Goal: Obtain resource: Download file/media

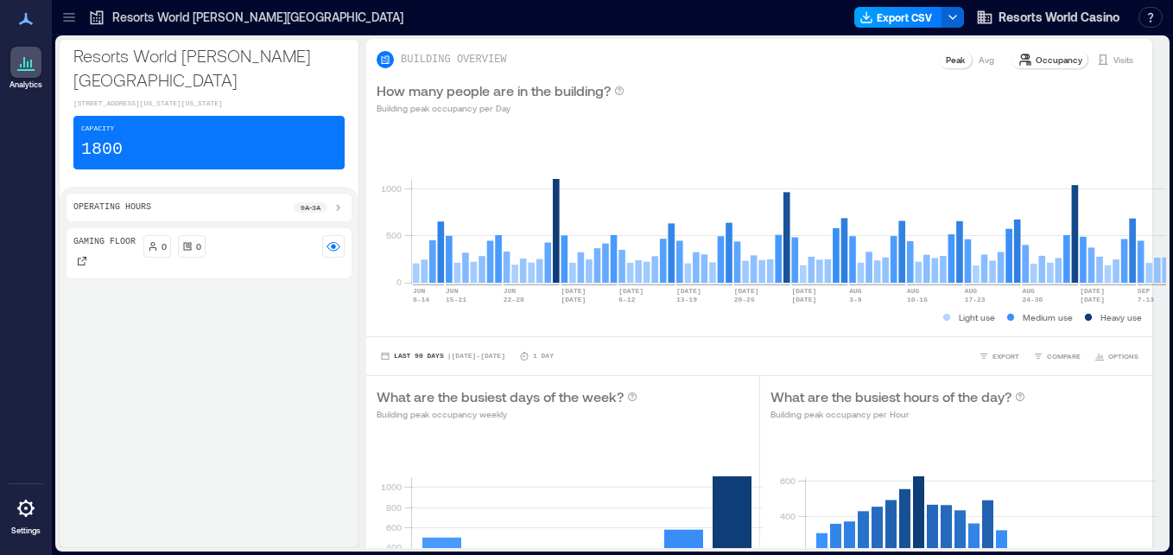
click at [898, 23] on button "Export CSV" at bounding box center [899, 17] width 88 height 21
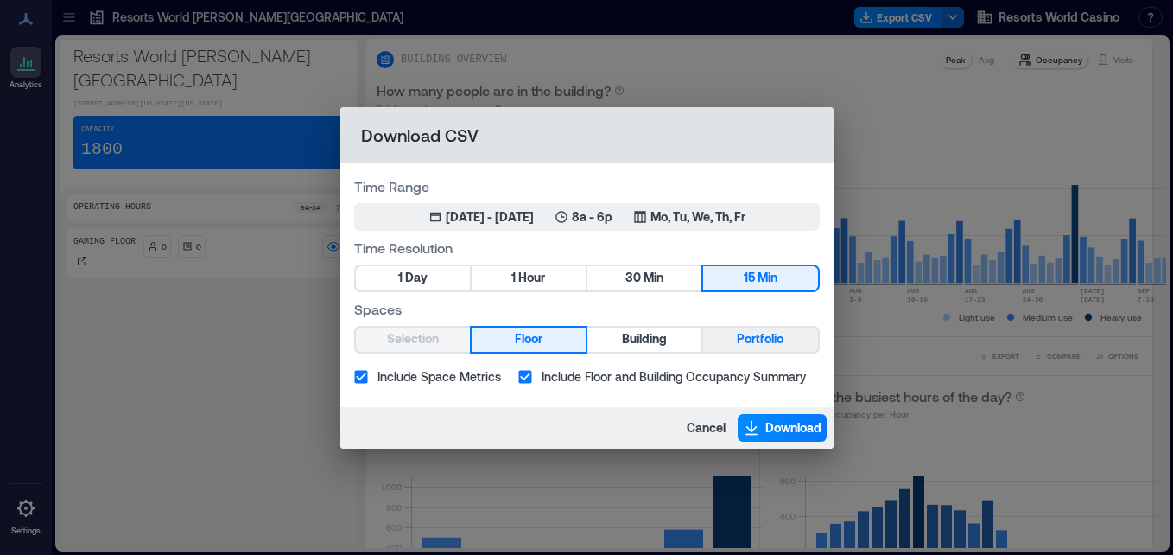
click at [755, 347] on span "Portfolio" at bounding box center [760, 339] width 47 height 22
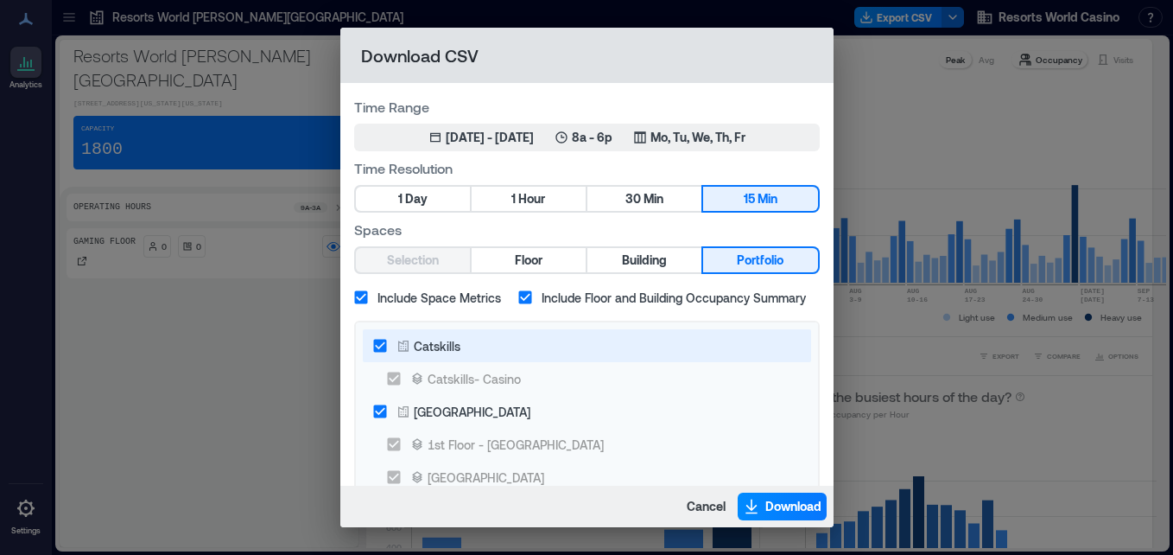
click at [466, 347] on label "Catskills" at bounding box center [575, 345] width 423 height 33
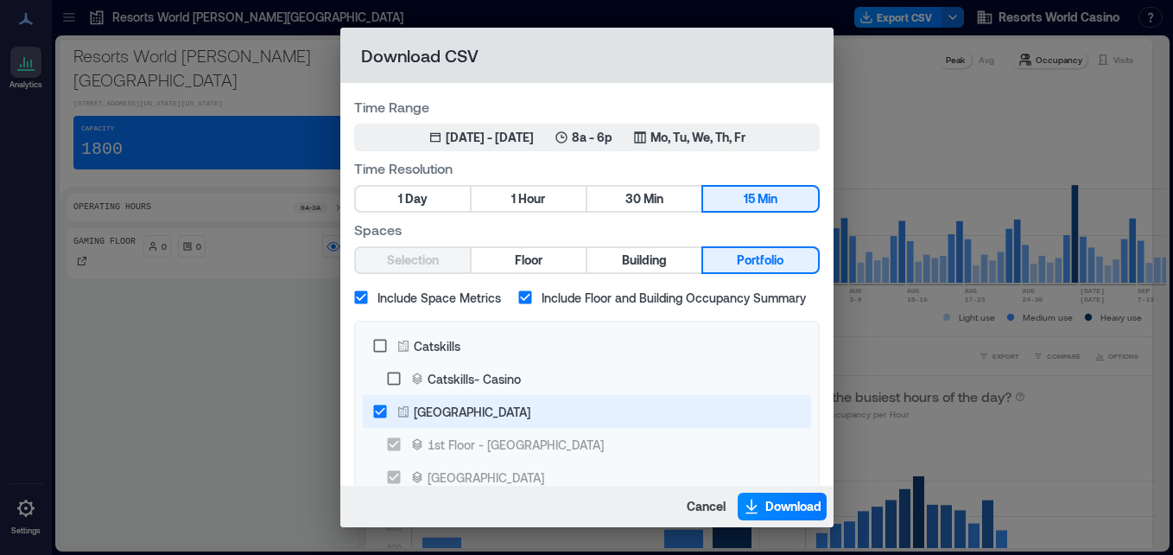
click at [511, 405] on div "[GEOGRAPHIC_DATA]" at bounding box center [472, 412] width 117 height 18
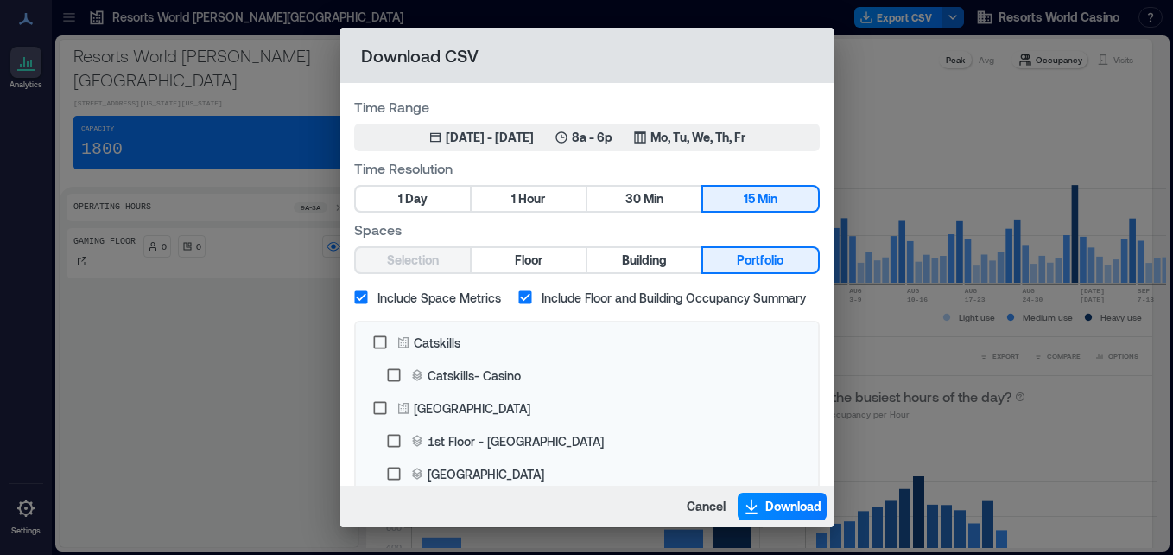
click at [669, 113] on label "Time Range" at bounding box center [587, 107] width 466 height 20
click at [647, 137] on icon "button" at bounding box center [640, 137] width 14 height 14
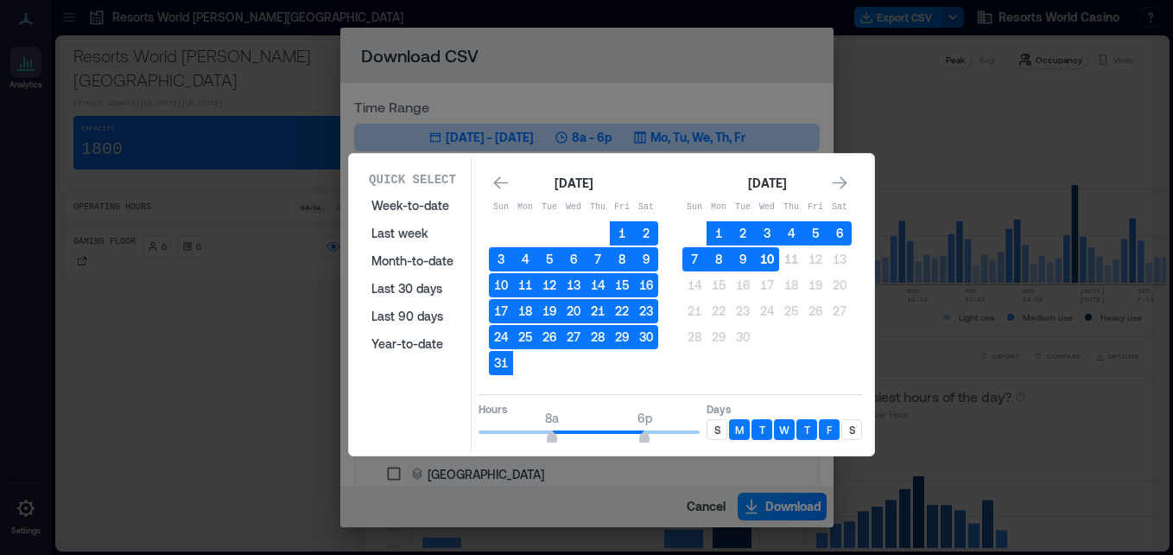
click at [765, 264] on button "10" at bounding box center [767, 259] width 24 height 24
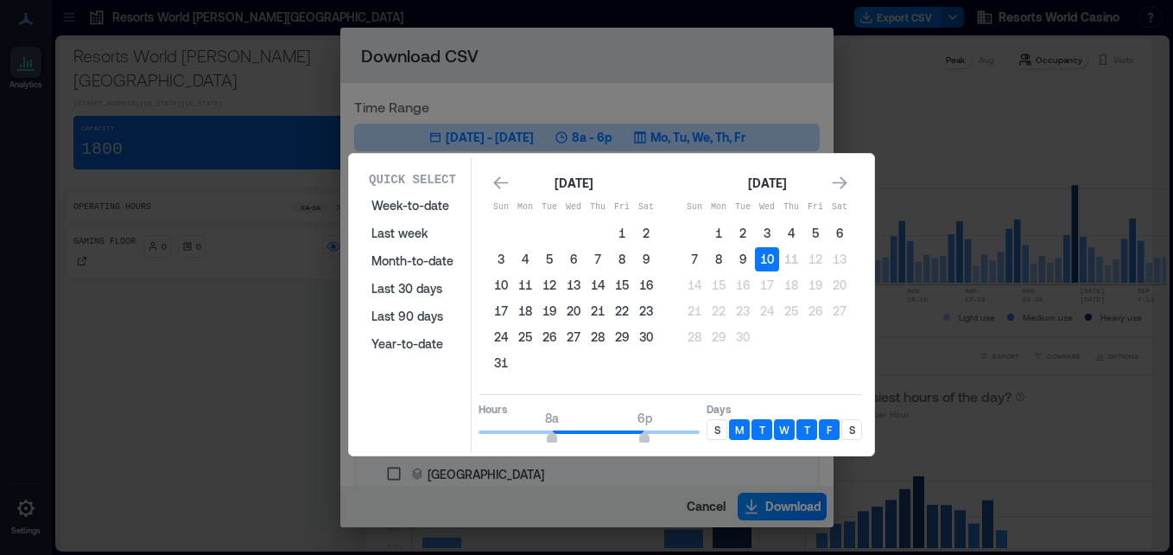
type input "*"
drag, startPoint x: 553, startPoint y: 433, endPoint x: 438, endPoint y: 427, distance: 115.1
click at [438, 427] on div "Quick Select Week-to-date Last week Month-to-date Last 30 days Last 90 days Yea…" at bounding box center [611, 304] width 515 height 295
type input "*"
drag, startPoint x: 635, startPoint y: 435, endPoint x: 517, endPoint y: 425, distance: 118.8
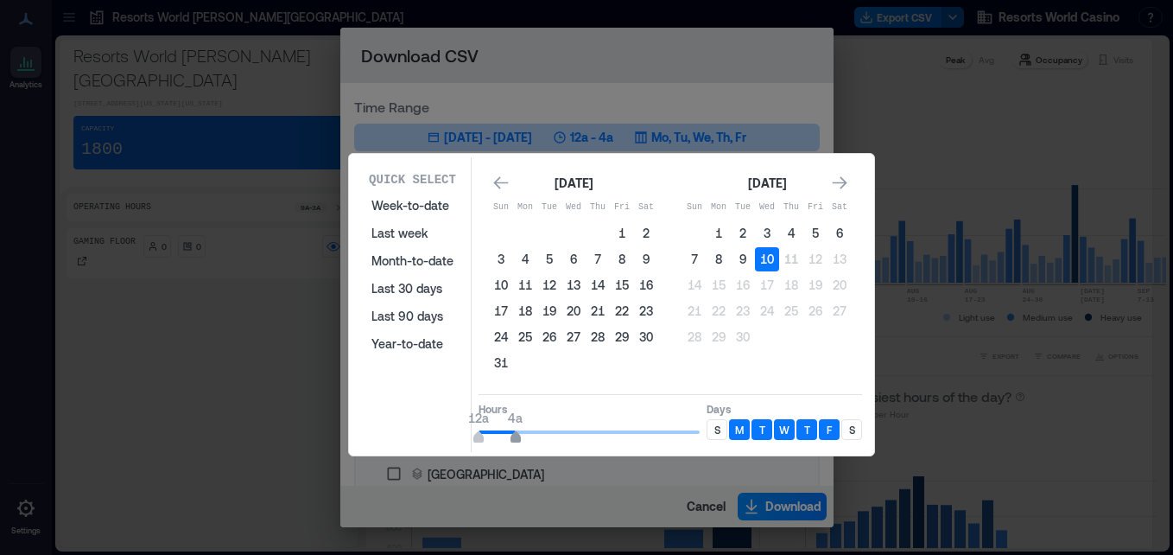
click at [517, 425] on span "12a 4a" at bounding box center [589, 432] width 221 height 26
click at [715, 424] on p "S" at bounding box center [718, 430] width 6 height 14
click at [862, 427] on div "Quick Select Week-to-date Last week Month-to-date Last 30 days Last 90 days Yea…" at bounding box center [611, 304] width 515 height 295
click at [855, 429] on p "S" at bounding box center [852, 430] width 6 height 14
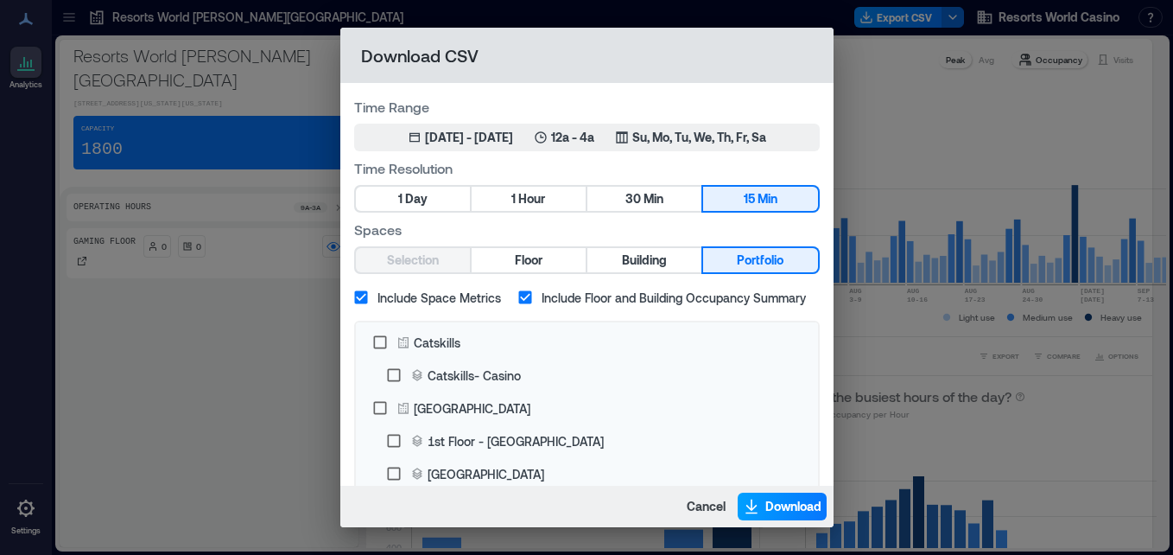
click at [757, 513] on icon "button" at bounding box center [751, 513] width 11 height 2
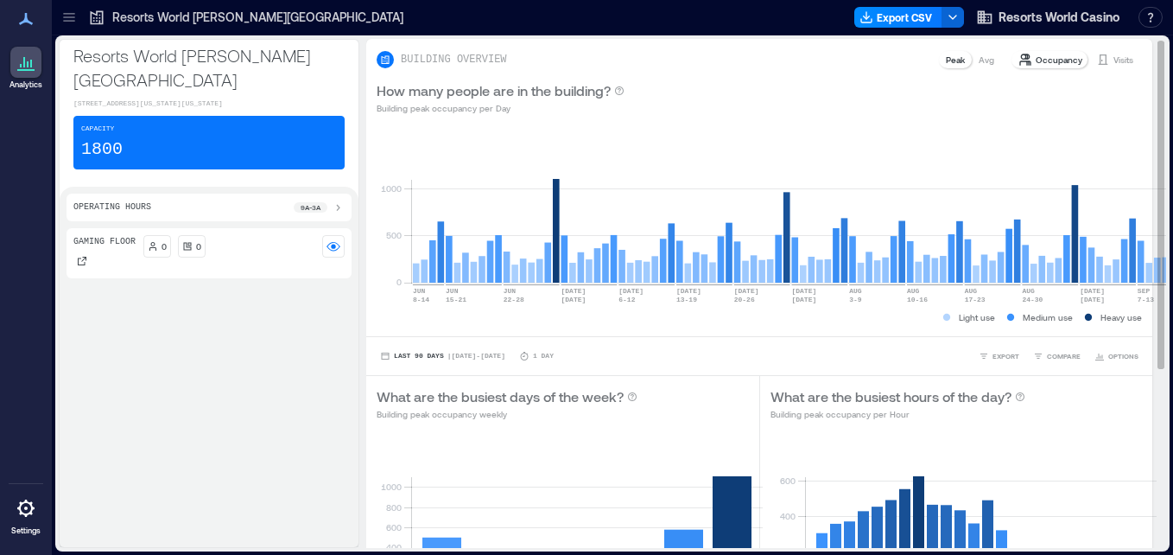
click at [644, 45] on div "BUILDING OVERVIEW Peak Avg Occupancy Visits" at bounding box center [759, 54] width 786 height 31
click at [907, 7] on button "Export CSV" at bounding box center [899, 17] width 88 height 21
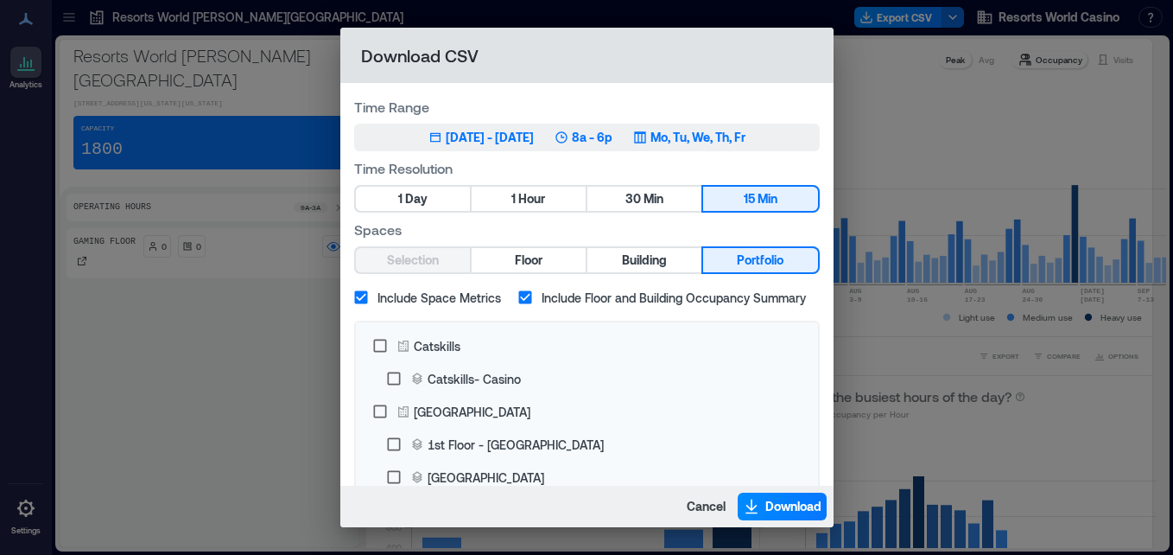
click at [681, 133] on p "Mo, Tu, We, Th, Fr" at bounding box center [698, 137] width 95 height 17
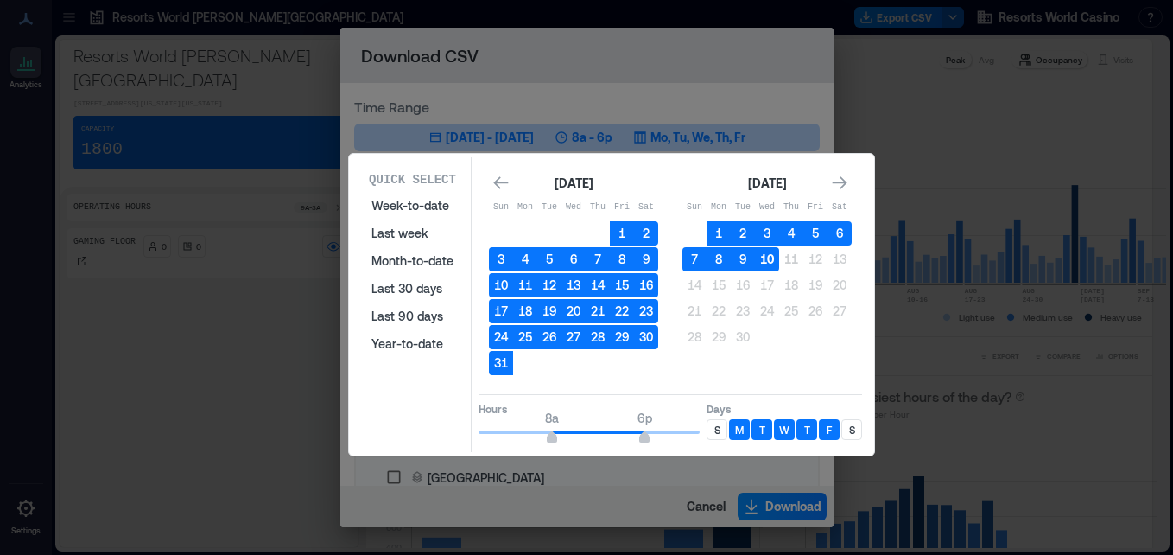
click at [766, 267] on button "10" at bounding box center [767, 259] width 24 height 24
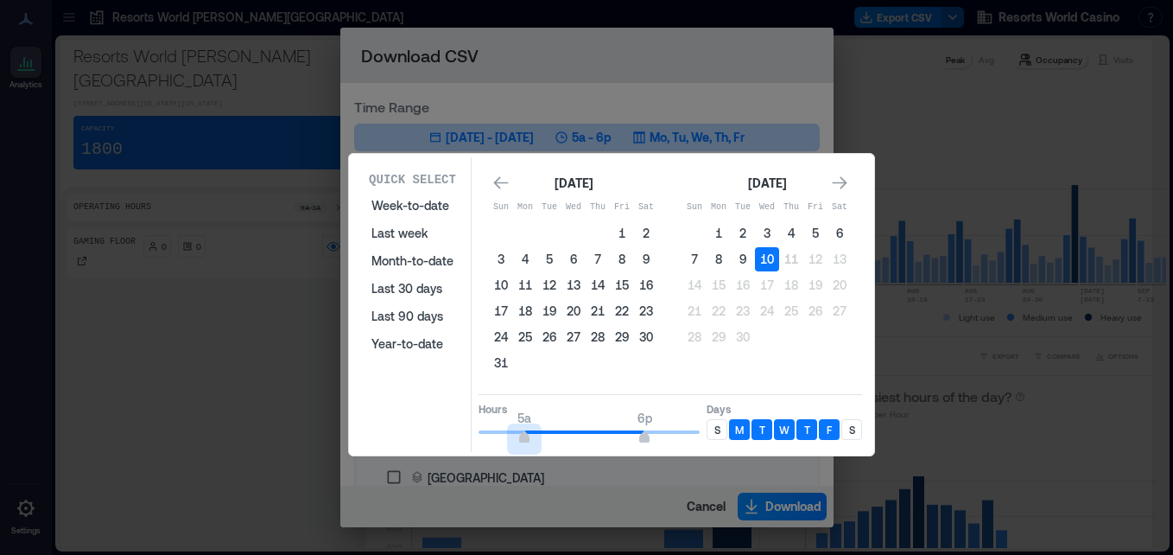
type input "*"
drag, startPoint x: 547, startPoint y: 427, endPoint x: 514, endPoint y: 430, distance: 33.0
click at [514, 427] on span "4a" at bounding box center [515, 418] width 15 height 17
type input "**"
drag, startPoint x: 645, startPoint y: 443, endPoint x: 753, endPoint y: 440, distance: 107.2
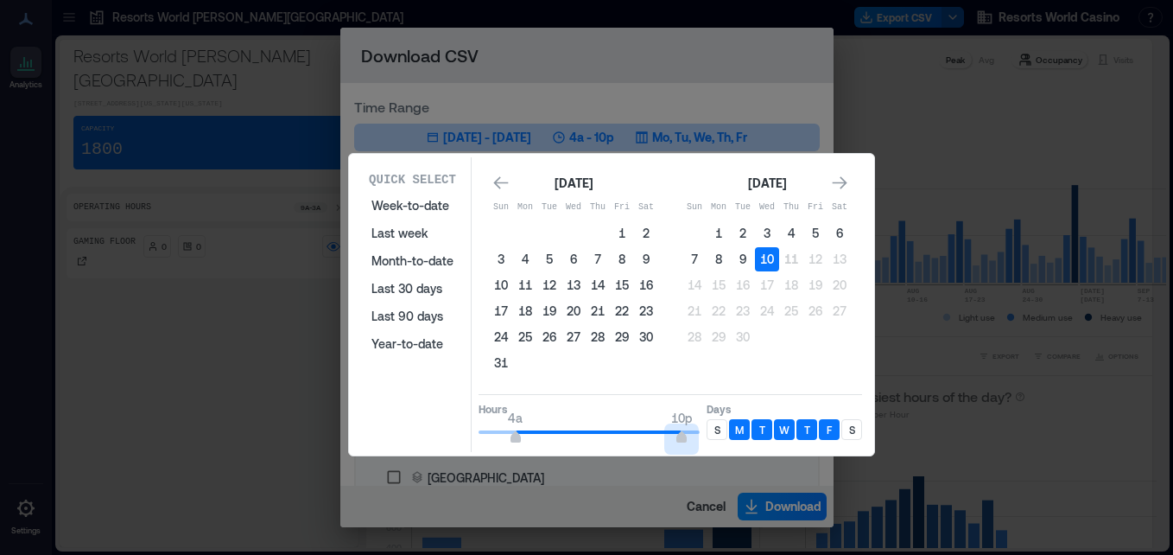
click at [753, 440] on div "Hours 4a 10p Days S M T W T F S" at bounding box center [671, 419] width 384 height 51
click at [720, 423] on p "S" at bounding box center [718, 430] width 6 height 14
click at [851, 424] on p "S" at bounding box center [852, 430] width 6 height 14
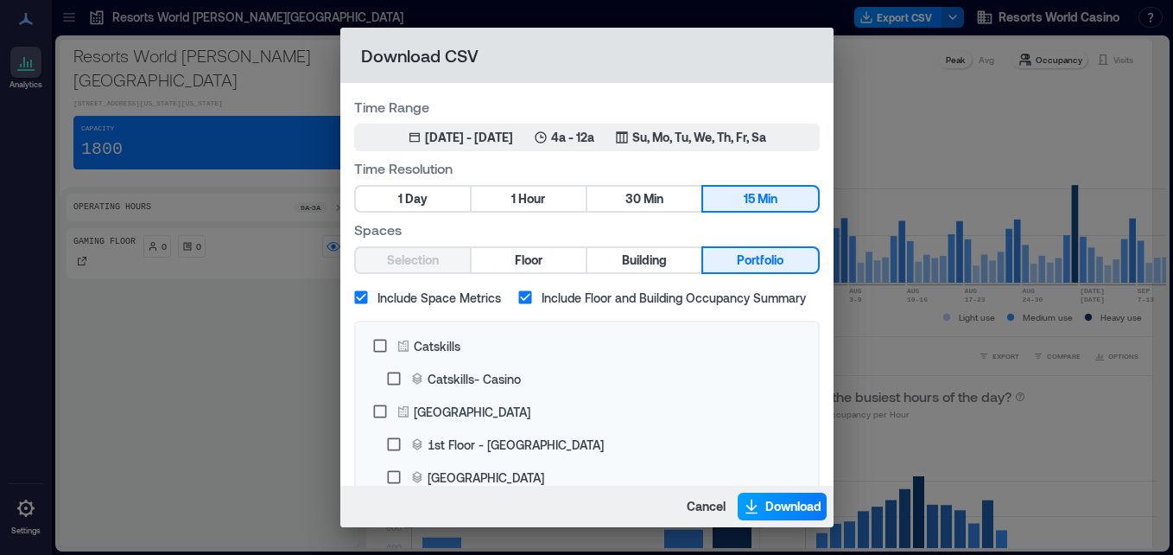
click at [790, 501] on span "Download" at bounding box center [794, 506] width 56 height 17
